Goal: Task Accomplishment & Management: Use online tool/utility

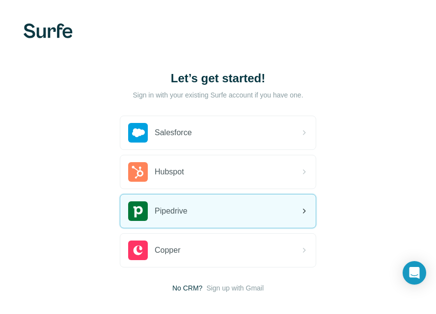
click at [212, 211] on div "Pipedrive" at bounding box center [217, 211] width 195 height 33
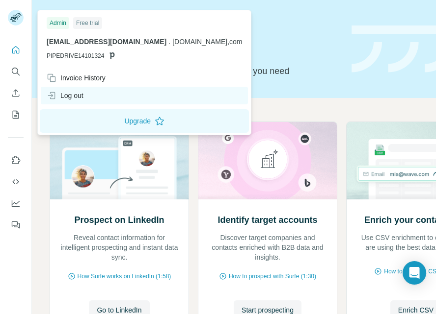
click at [88, 93] on div "Log out" at bounding box center [144, 96] width 207 height 18
click at [69, 95] on div "Log out" at bounding box center [65, 96] width 37 height 10
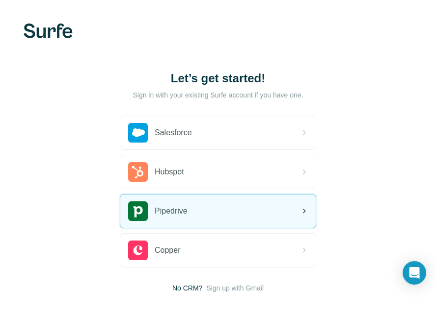
click at [287, 215] on div "Pipedrive" at bounding box center [217, 211] width 195 height 33
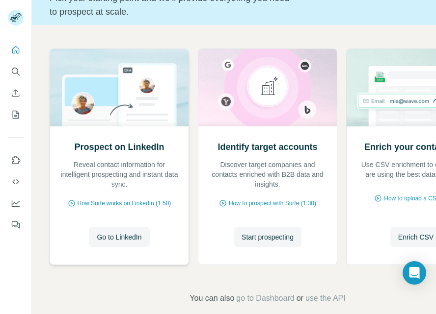
scroll to position [87, 0]
